Goal: Transaction & Acquisition: Download file/media

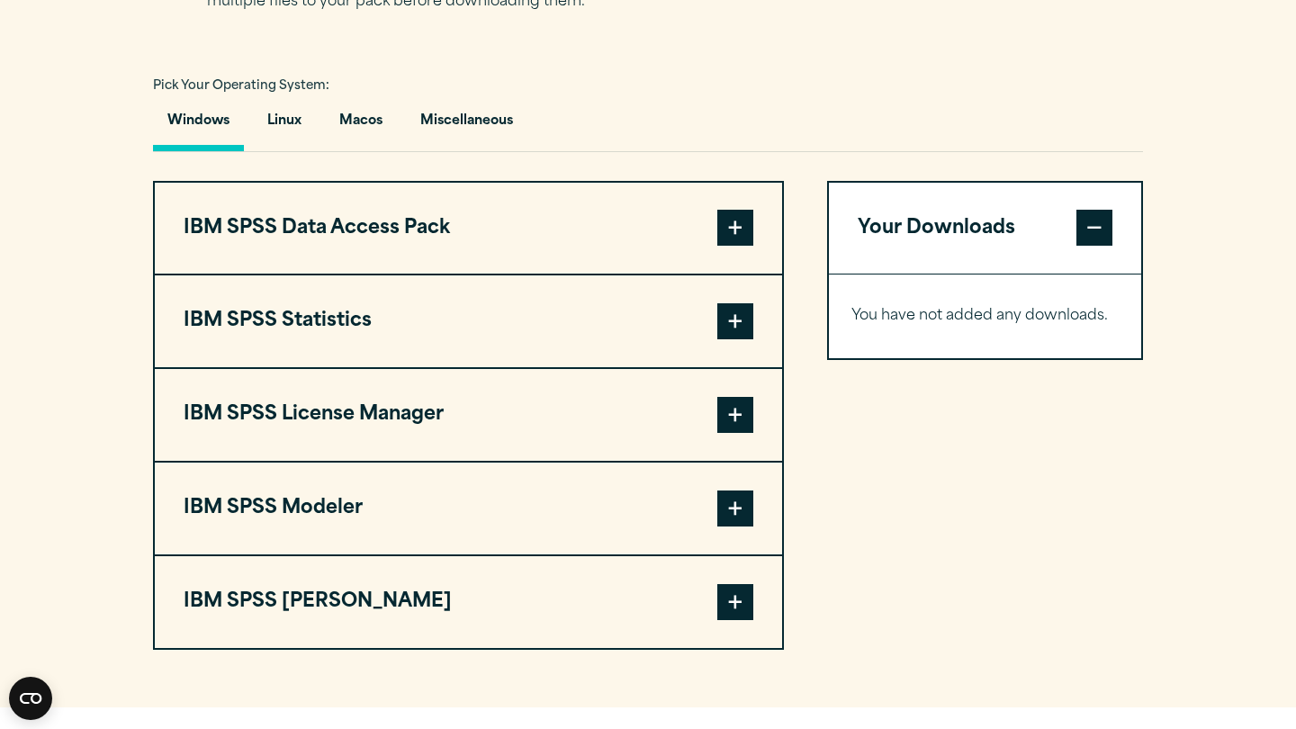
scroll to position [1256, 0]
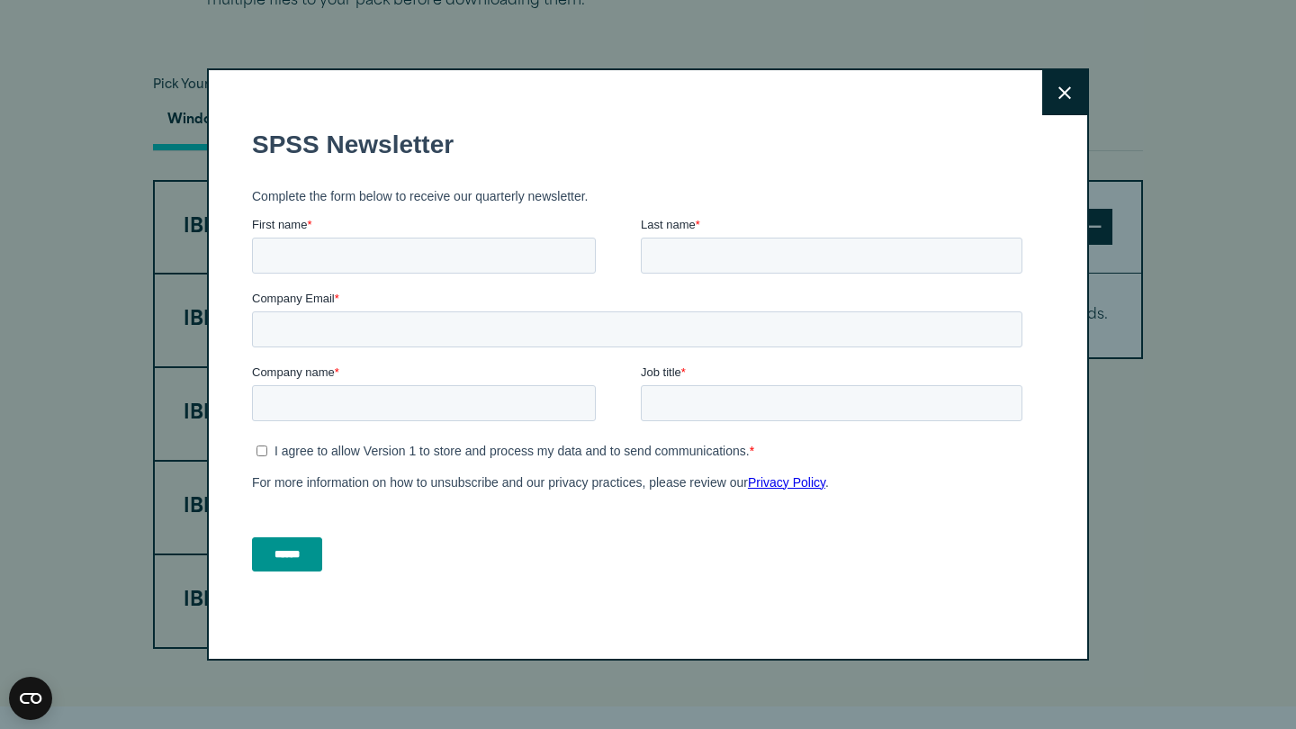
click at [1039, 73] on div "Close" at bounding box center [648, 364] width 882 height 592
click at [1051, 88] on button "Close" at bounding box center [1064, 92] width 45 height 45
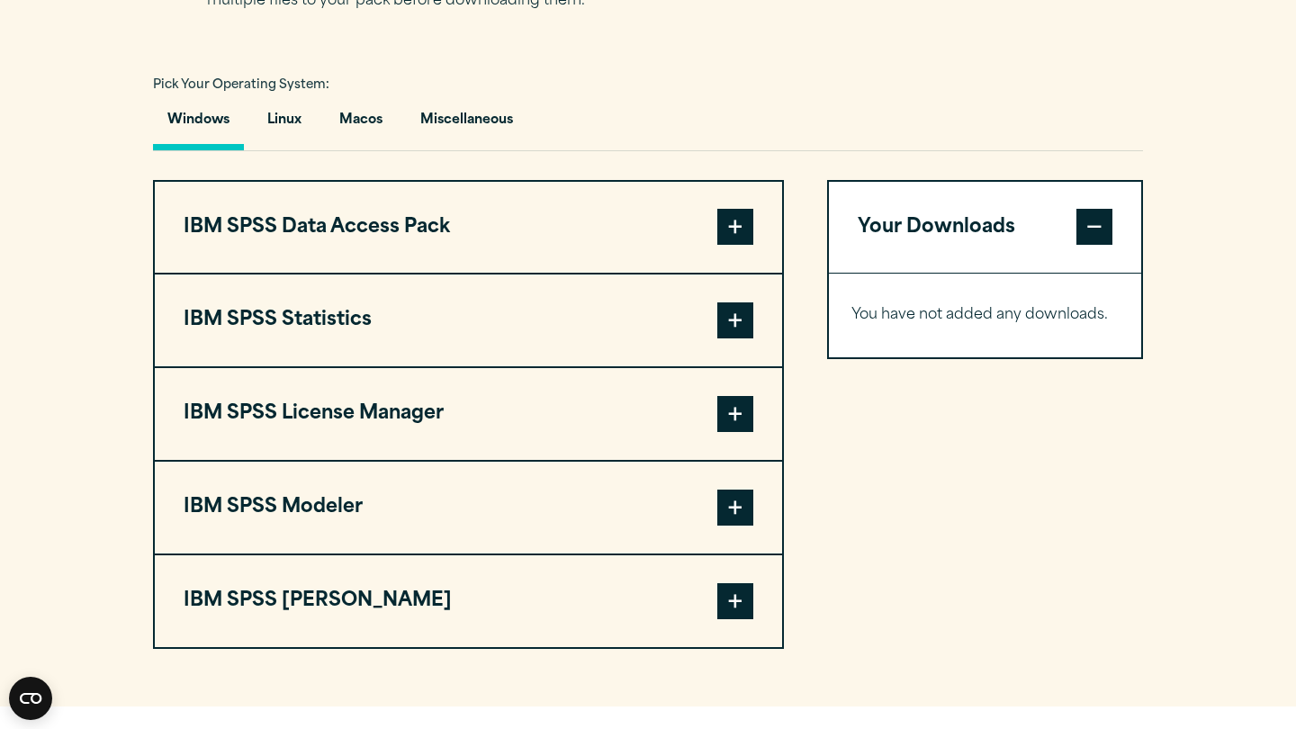
click at [744, 338] on span at bounding box center [735, 320] width 36 height 36
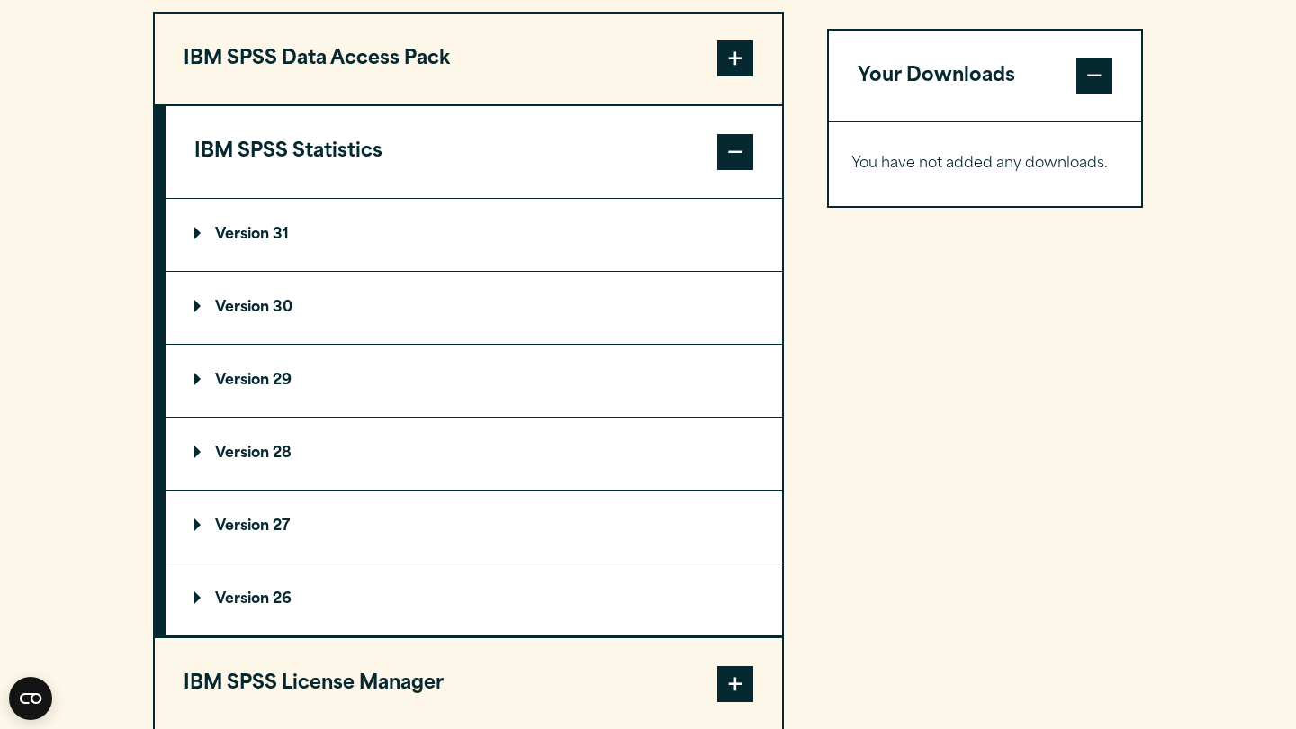
scroll to position [1457, 0]
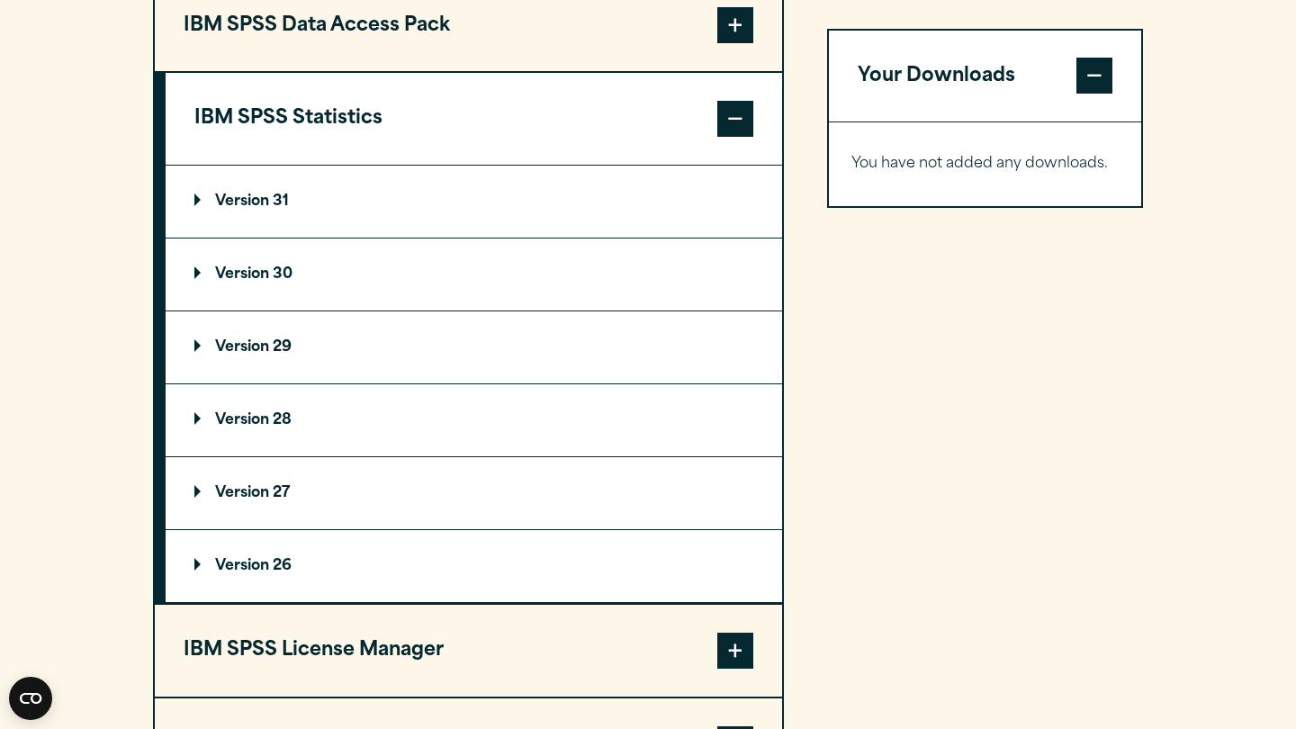
click at [364, 238] on summary "Version 31" at bounding box center [474, 202] width 617 height 72
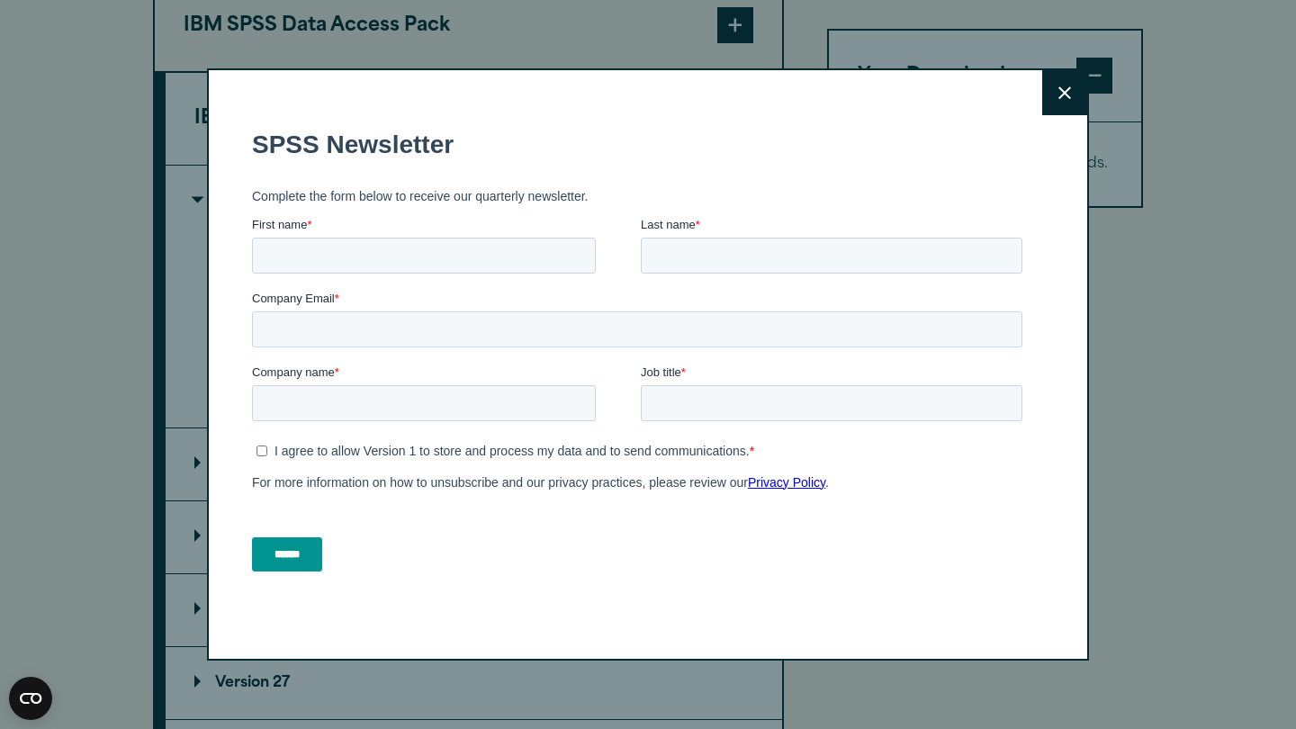
click at [1064, 98] on icon at bounding box center [1064, 93] width 13 height 14
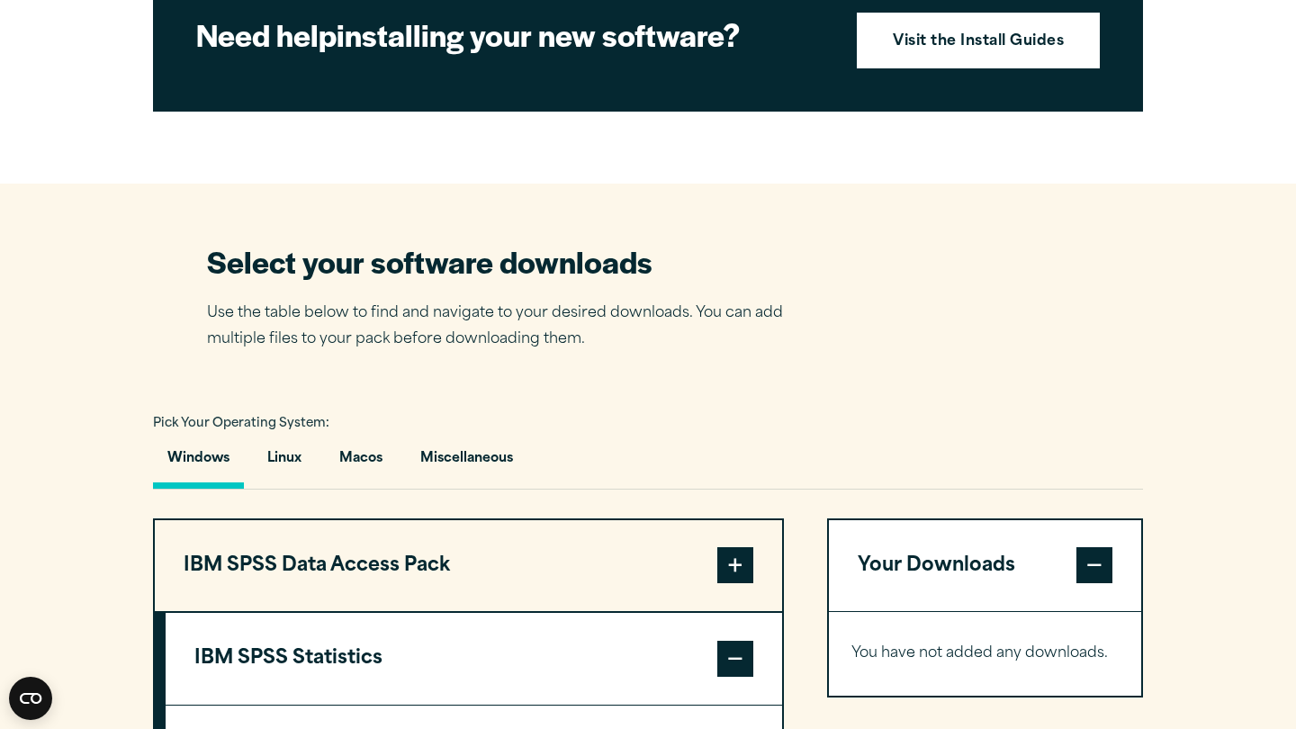
scroll to position [919, 0]
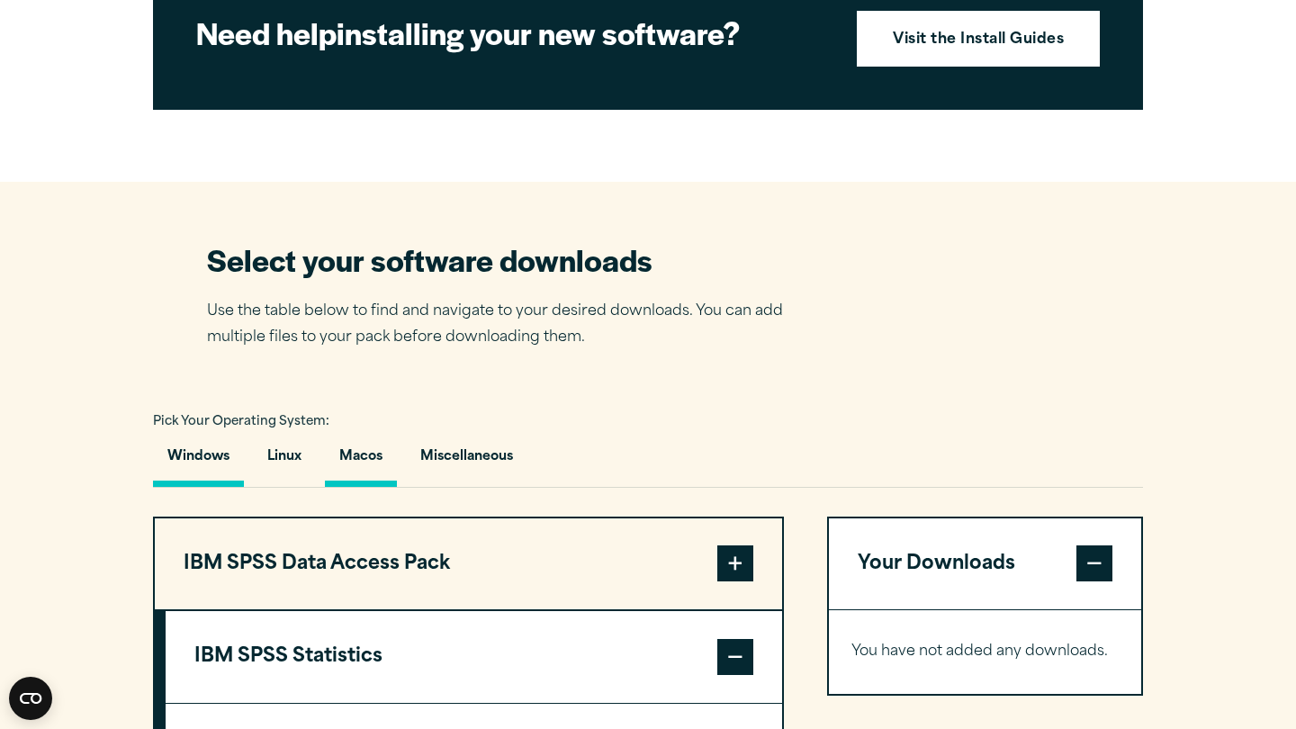
click at [360, 487] on button "Macos" at bounding box center [361, 461] width 72 height 51
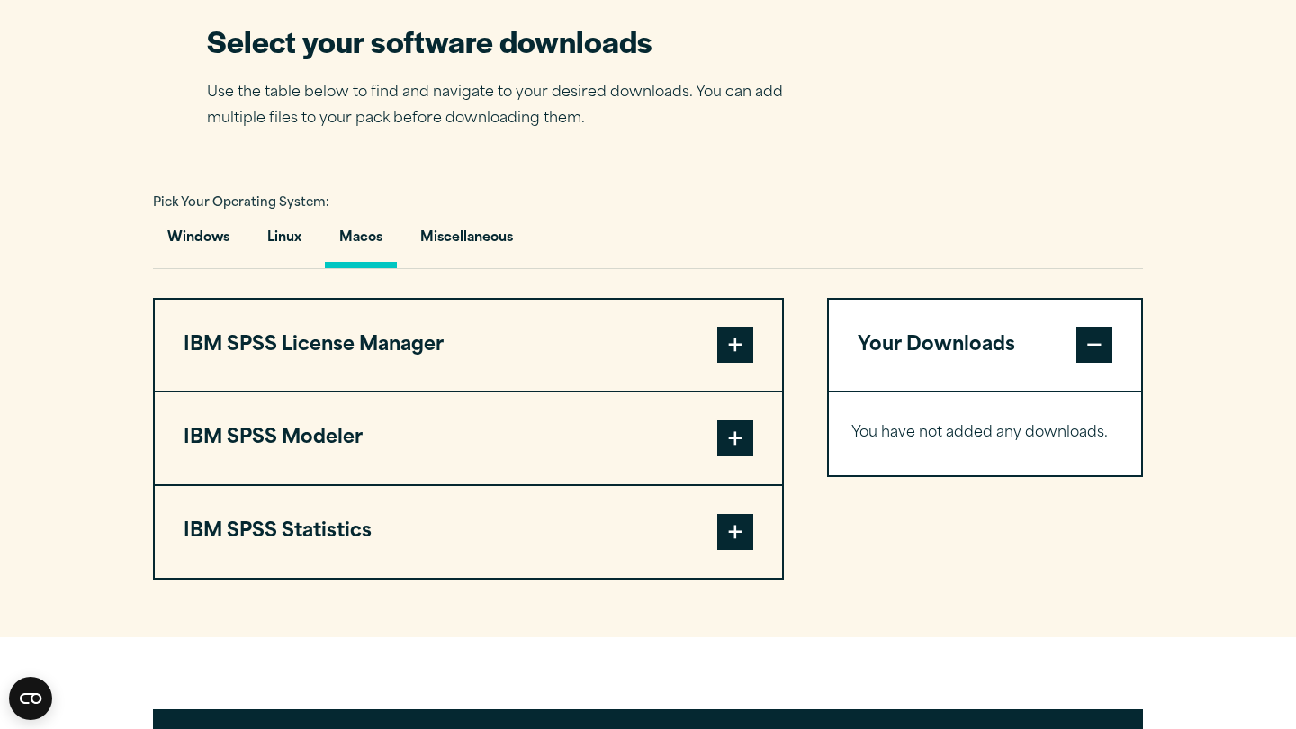
scroll to position [1255, 0]
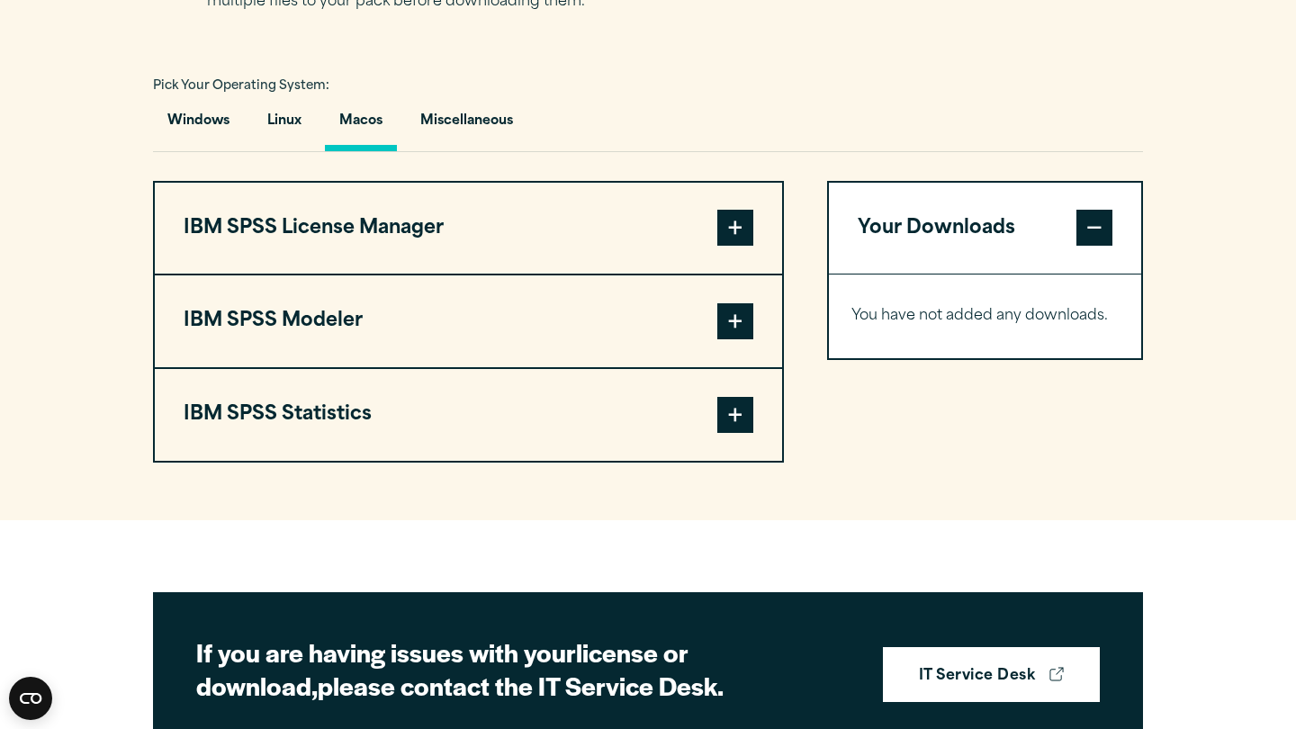
click at [722, 433] on span at bounding box center [735, 415] width 36 height 36
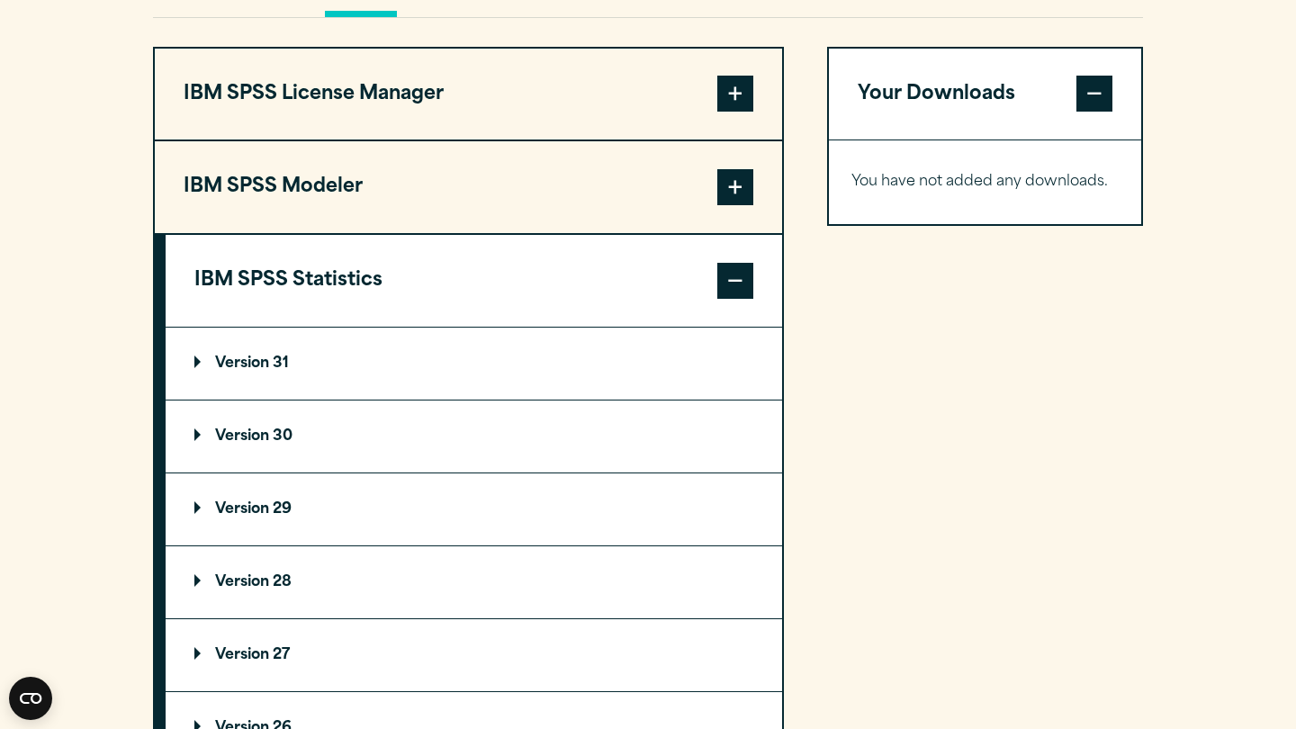
scroll to position [1401, 0]
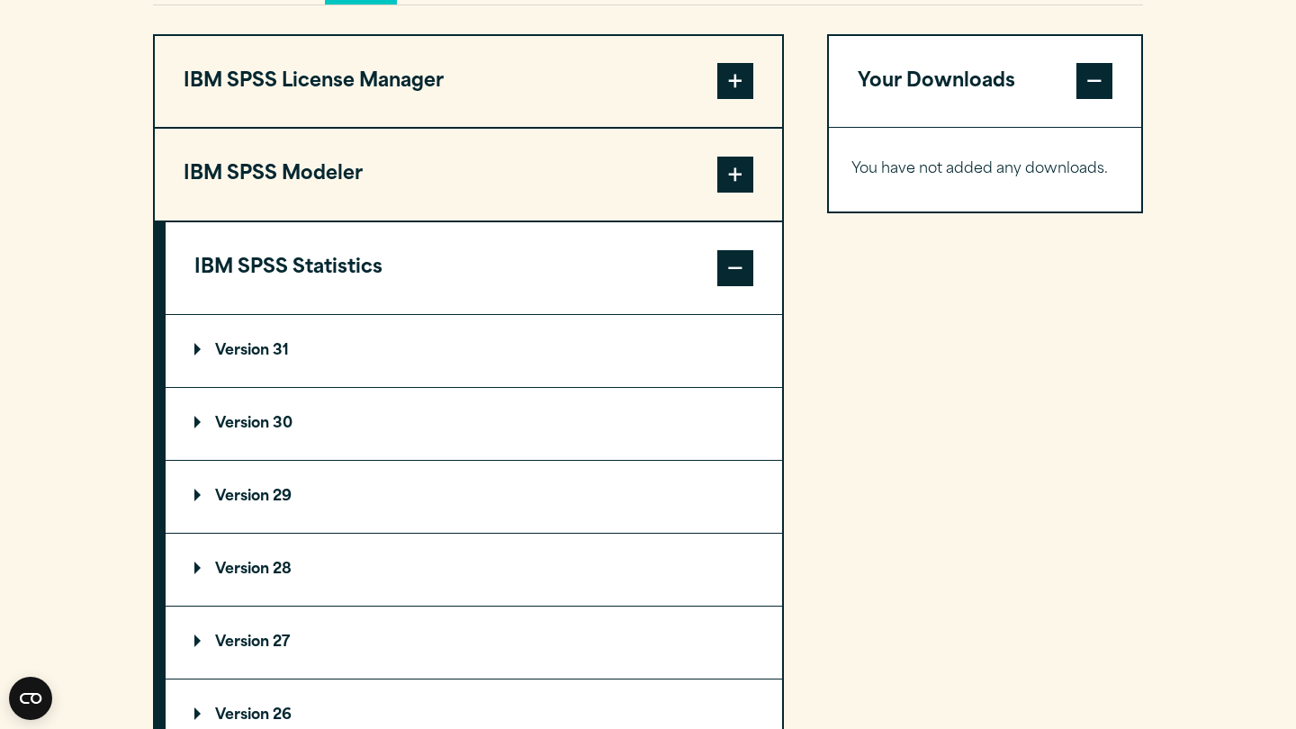
click at [509, 387] on summary "Version 31" at bounding box center [474, 351] width 617 height 72
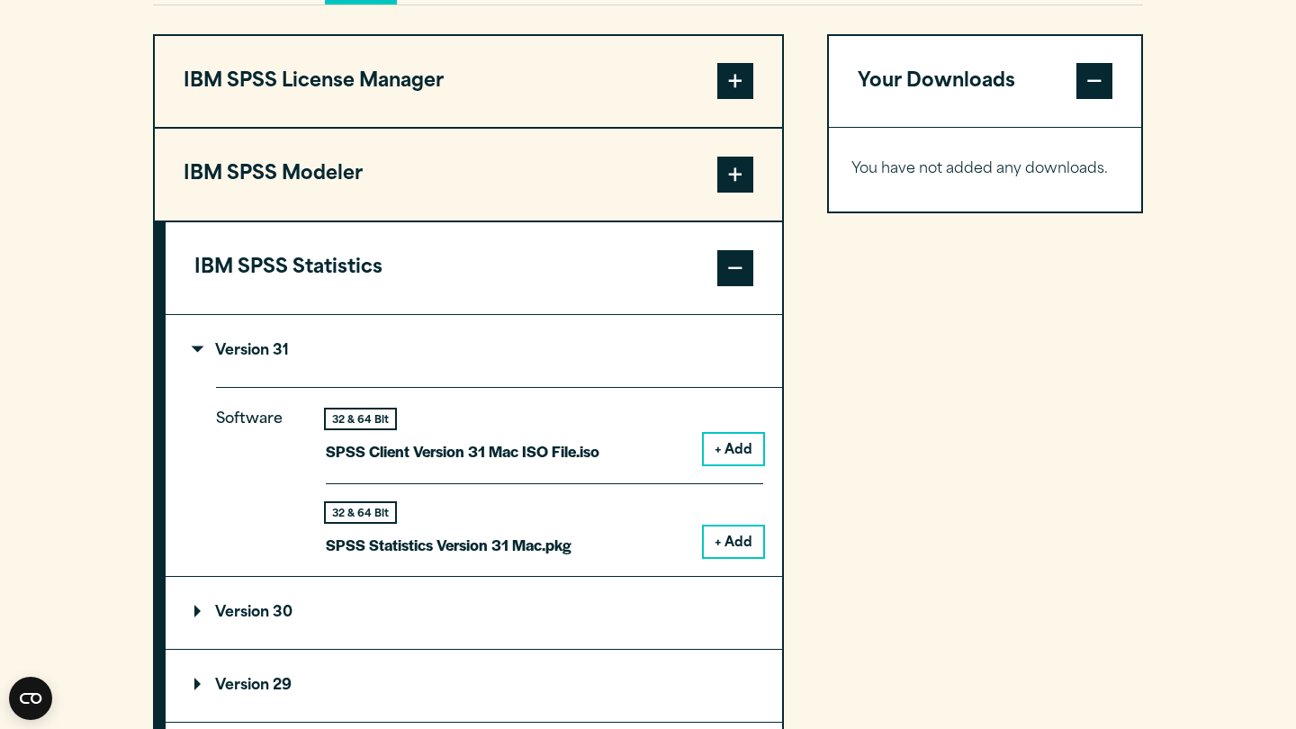
click at [732, 557] on button "+ Add" at bounding box center [733, 542] width 59 height 31
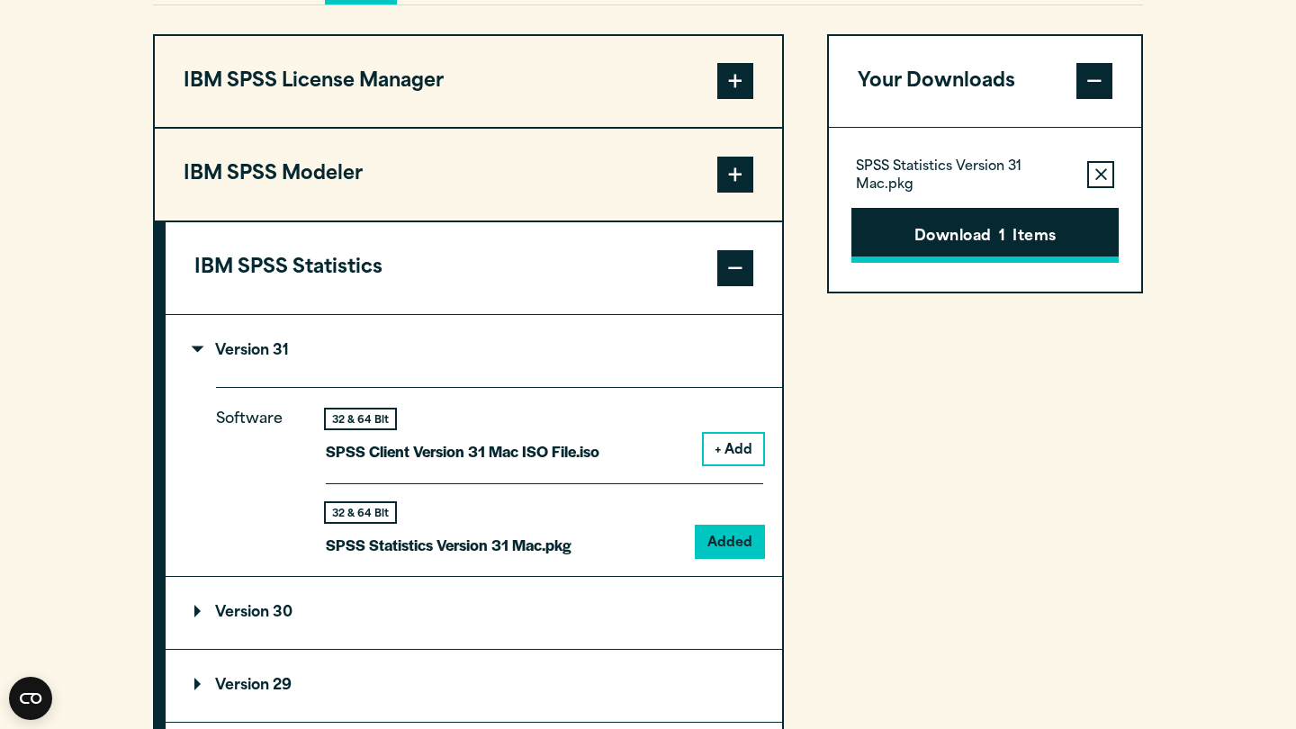
click at [1035, 264] on button "Download 1 Items" at bounding box center [984, 236] width 267 height 56
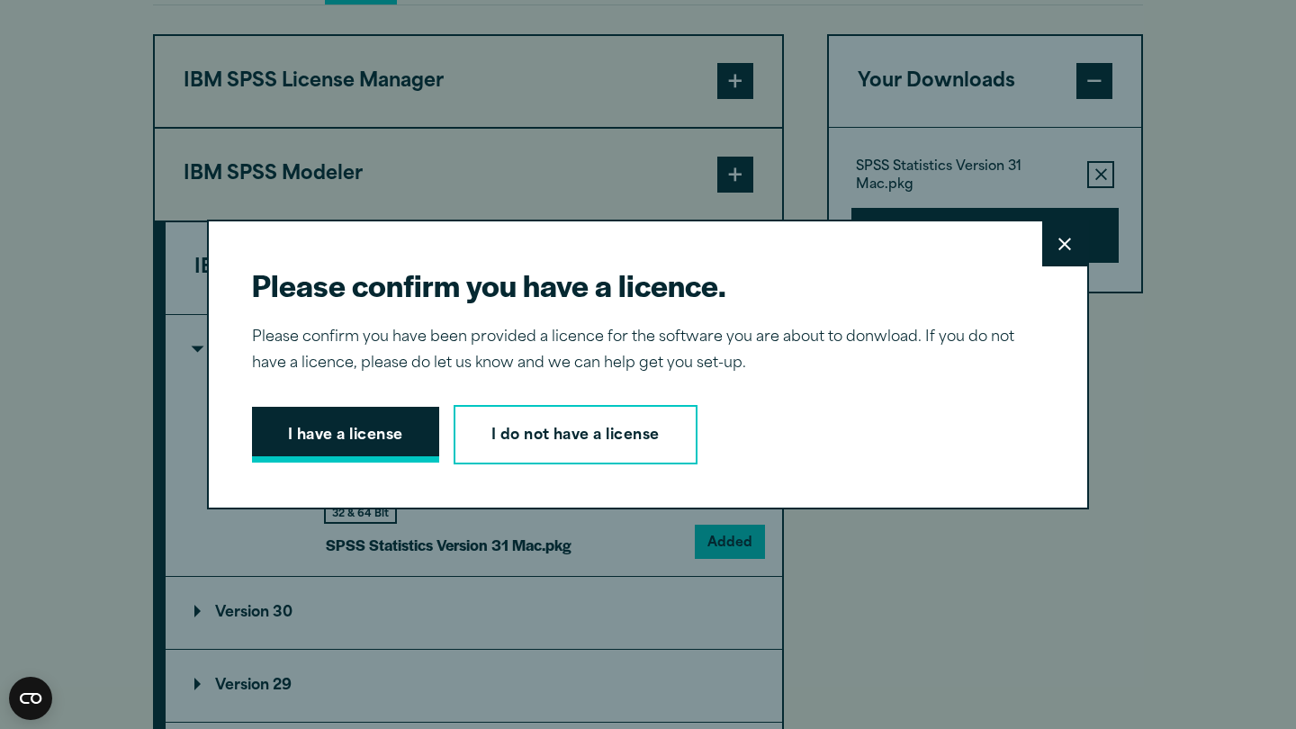
click at [359, 438] on button "I have a license" at bounding box center [345, 435] width 187 height 56
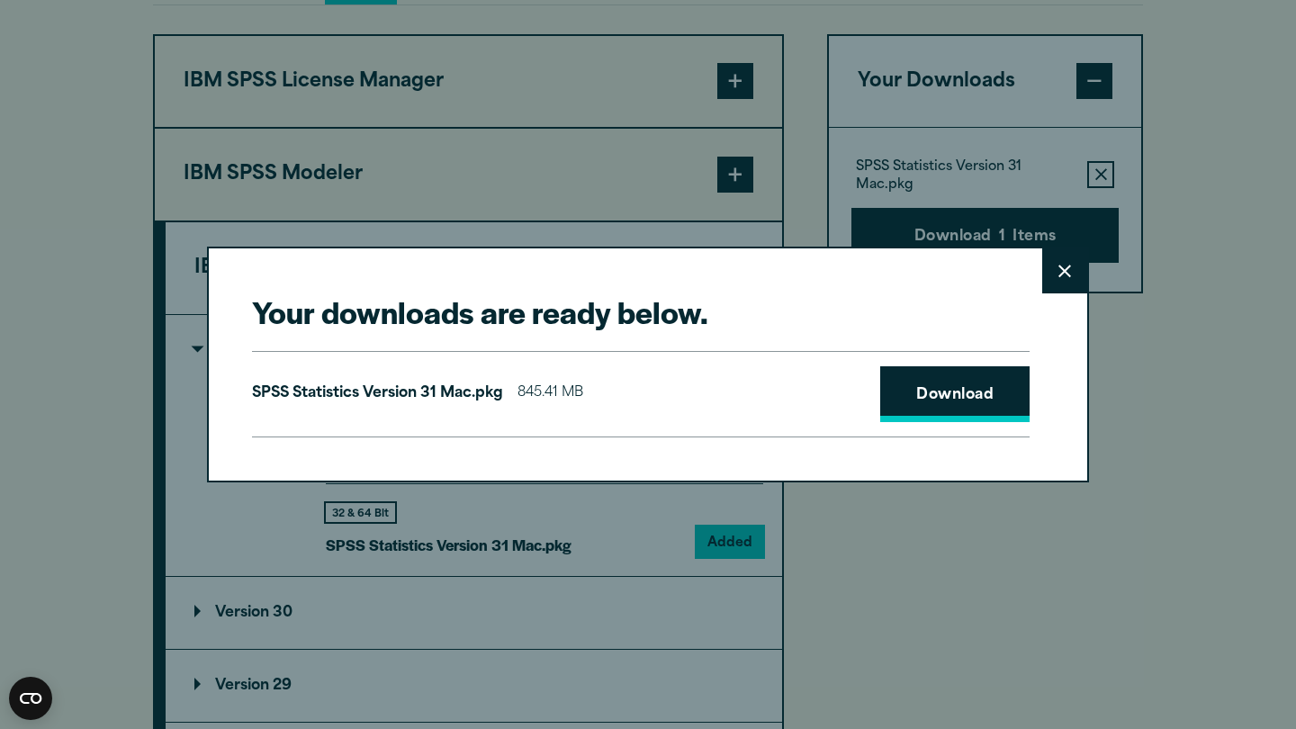
click at [968, 392] on link "Download" at bounding box center [954, 394] width 149 height 56
click at [921, 383] on link "Download" at bounding box center [954, 394] width 149 height 56
click at [534, 37] on div "Your downloads are ready below. Close SPSS Statistics Version 31 Mac.pkg 845.41…" at bounding box center [648, 364] width 1296 height 729
